Goal: Navigation & Orientation: Go to known website

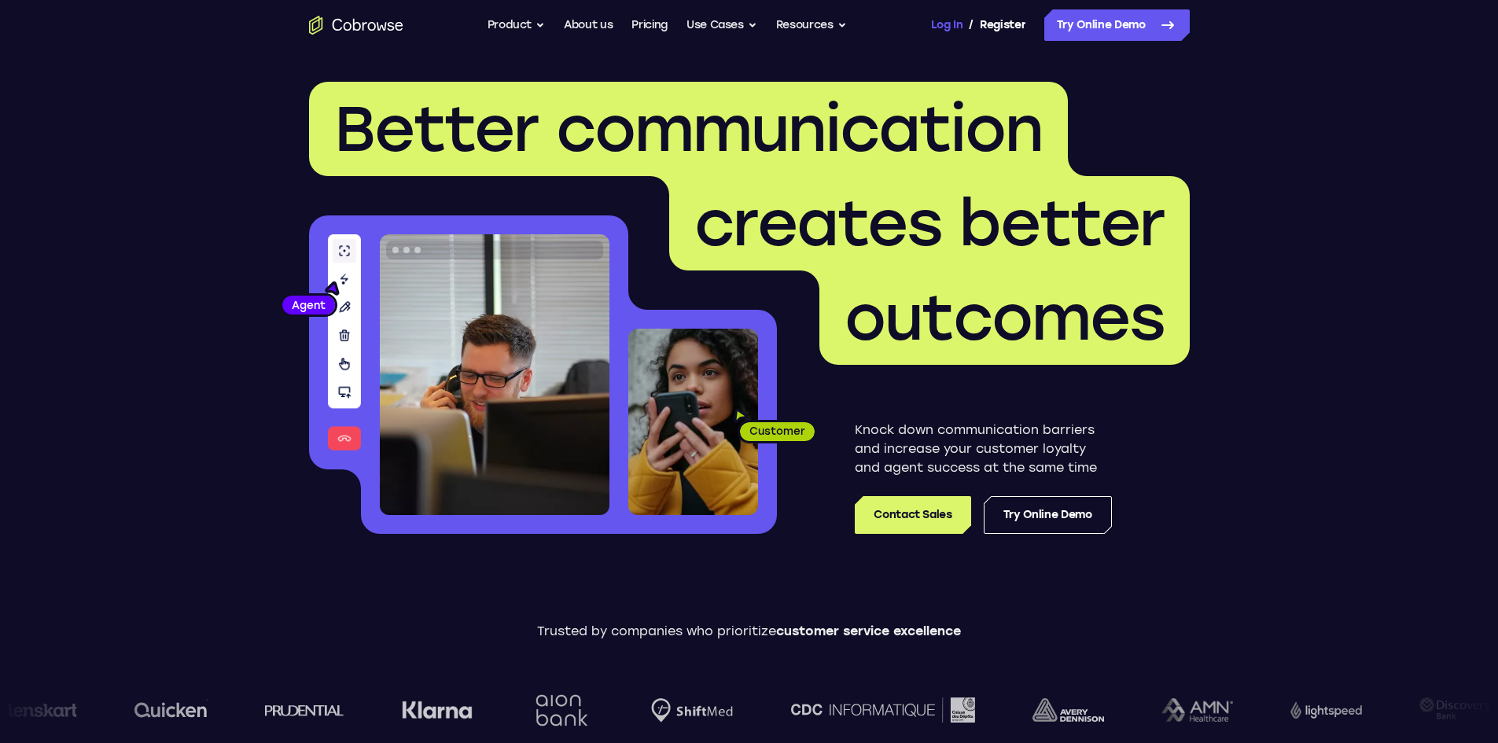
click at [937, 23] on link "Log In" at bounding box center [946, 24] width 31 height 31
click at [919, 28] on div "Go back Powerful, Flexible and Trustworthy. Avoid all extra friction for both A…" at bounding box center [749, 24] width 1007 height 31
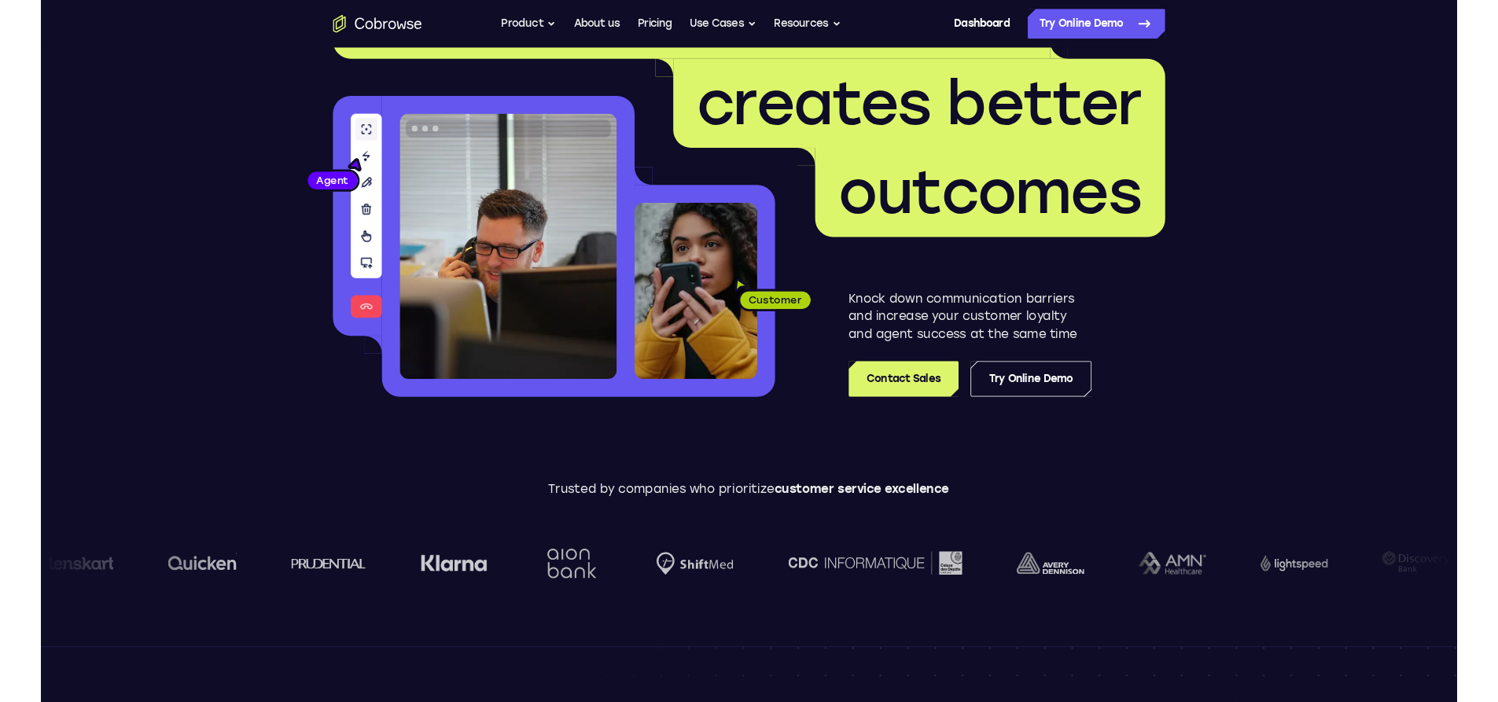
scroll to position [472, 0]
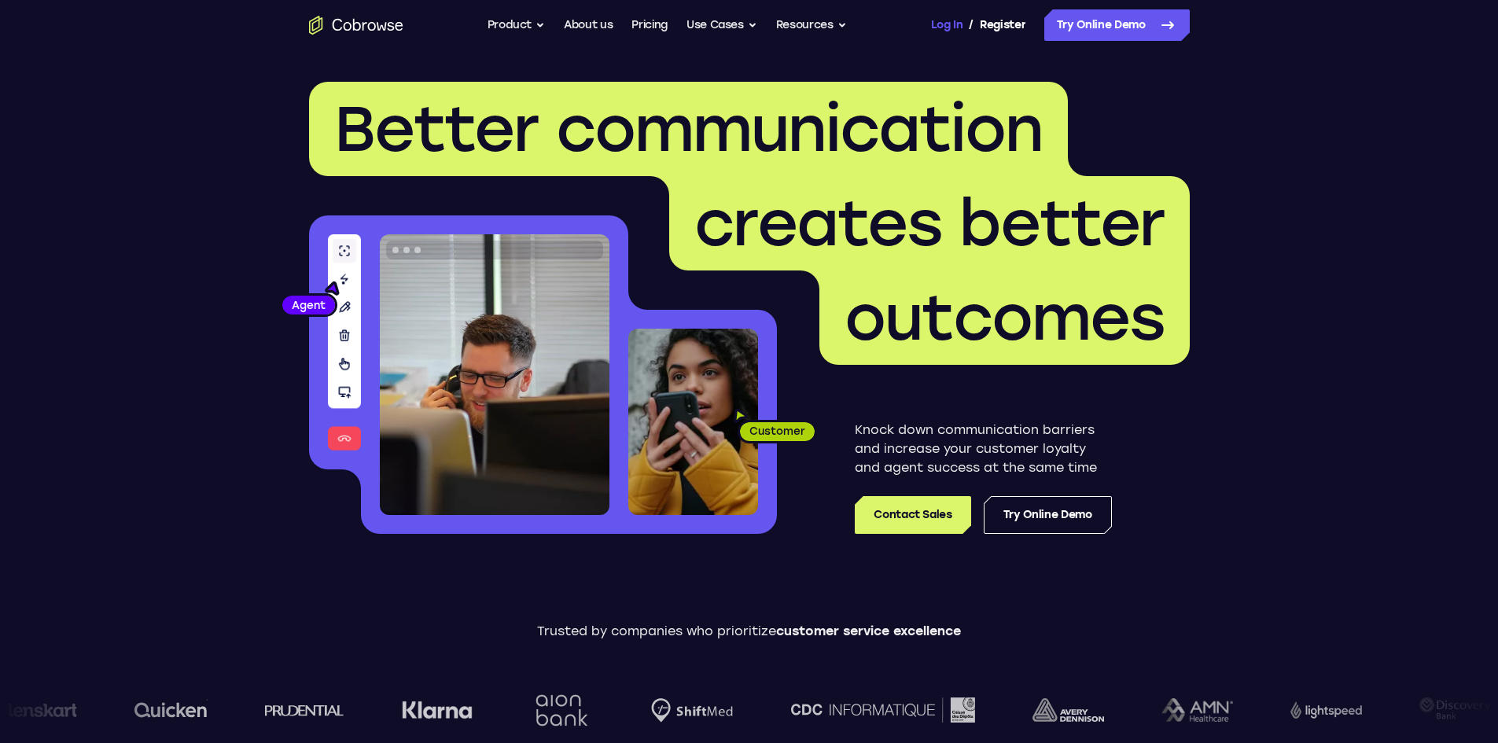
click at [944, 20] on link "Log In" at bounding box center [946, 24] width 31 height 31
